Goal: Transaction & Acquisition: Purchase product/service

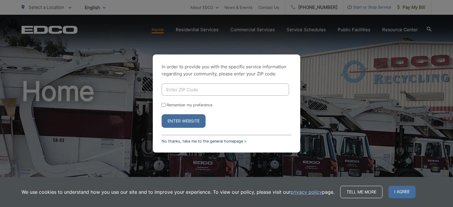
click at [188, 142] on link "No thanks, take me to the general homepage >" at bounding box center [204, 141] width 85 height 4
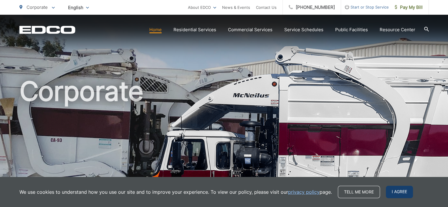
click at [403, 190] on span "I agree" at bounding box center [399, 192] width 27 height 12
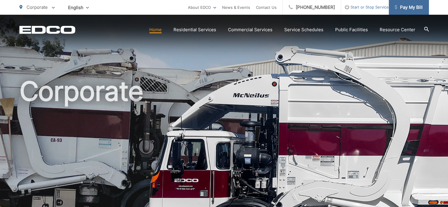
click at [417, 6] on span "Pay My Bill" at bounding box center [409, 7] width 28 height 7
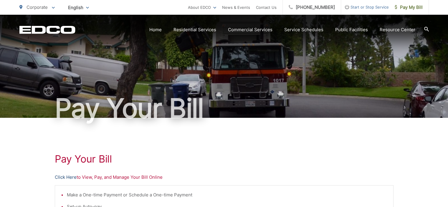
click at [59, 177] on link "Click Here" at bounding box center [66, 177] width 22 height 7
